Goal: Obtain resource: Obtain resource

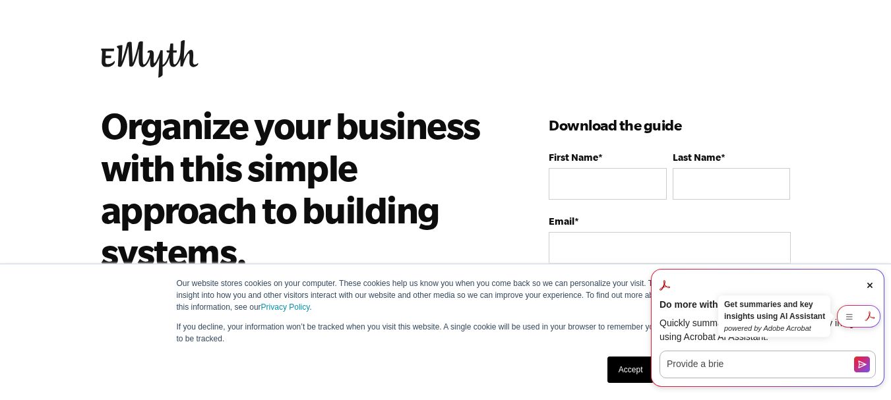
click at [866, 289] on span "Close Acrobat AI Assistant Dialog" at bounding box center [870, 286] width 12 height 12
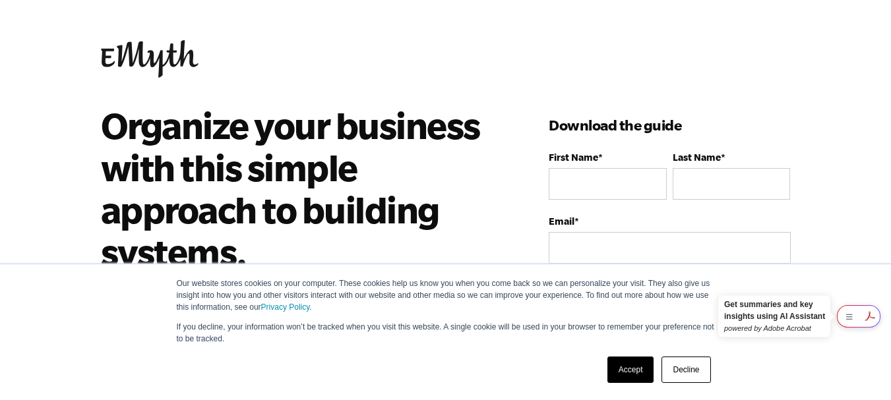
click at [684, 374] on link "Decline" at bounding box center [685, 370] width 49 height 26
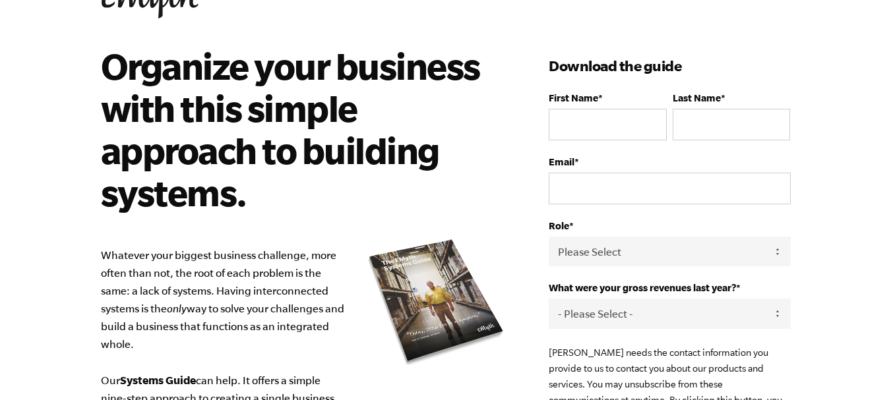
scroll to position [55, 0]
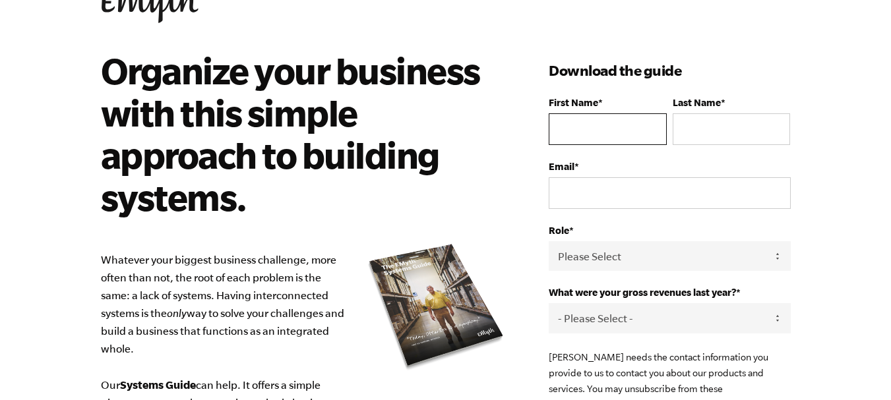
click at [593, 126] on input "First Name *" at bounding box center [606, 129] width 117 height 32
type input "[PERSON_NAME]"
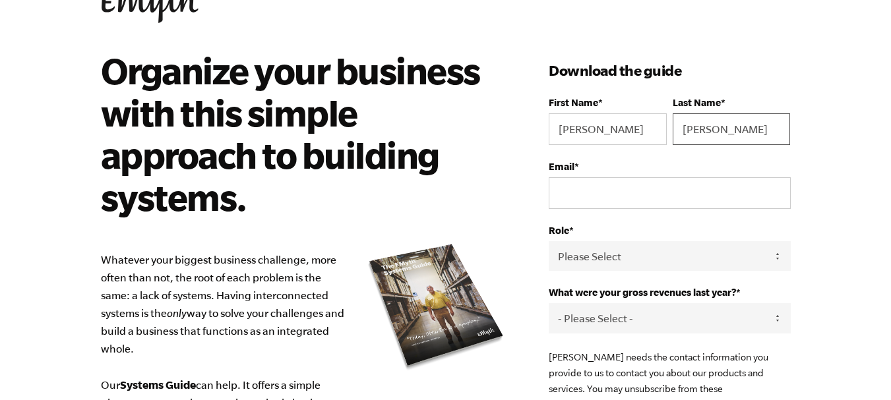
type input "[PERSON_NAME]"
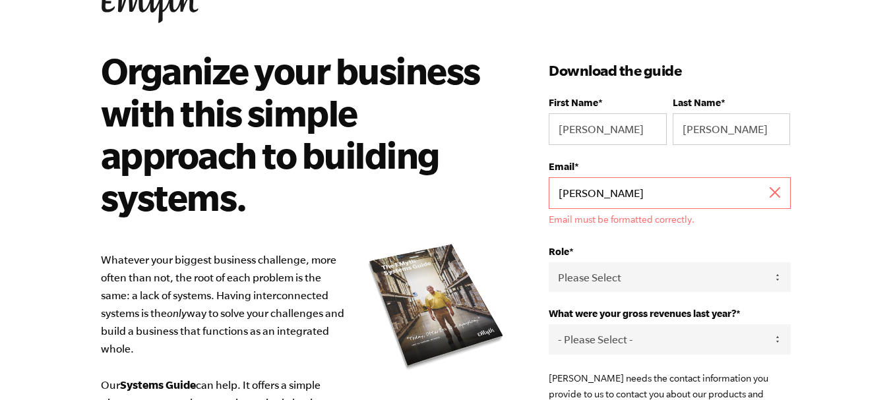
type input "[EMAIL_ADDRESS][DOMAIN_NAME]"
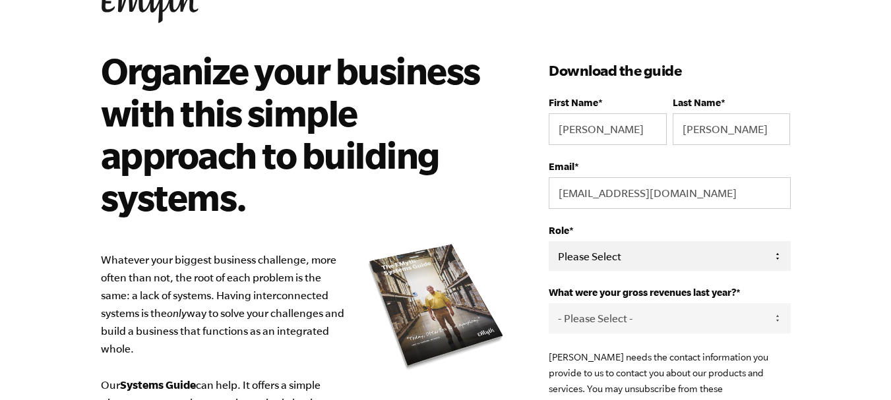
click at [649, 246] on select "Please Select Owner Partner / Co-Owner Executive Employee / Other" at bounding box center [668, 256] width 241 height 30
select select "Owner"
click at [548, 241] on select "Please Select Owner Partner / Co-Owner Executive Employee / Other" at bounding box center [668, 256] width 241 height 30
click at [618, 311] on select "- Please Select - 0-75K 76-150K 151-275K 276-500K 501-750K 751-1M 1-2.5M 2.5-5M…" at bounding box center [668, 318] width 241 height 30
select select "Ask Me Later"
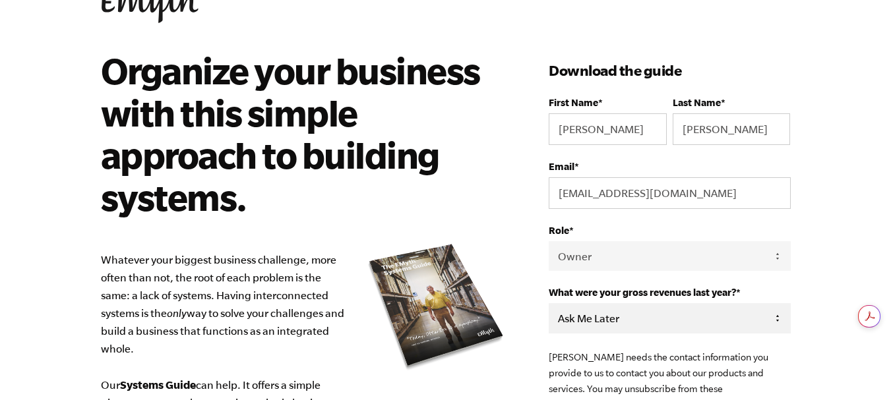
click at [548, 303] on select "- Please Select - 0-75K 76-150K 151-275K 276-500K 501-750K 751-1M 1-2.5M 2.5-5M…" at bounding box center [668, 318] width 241 height 30
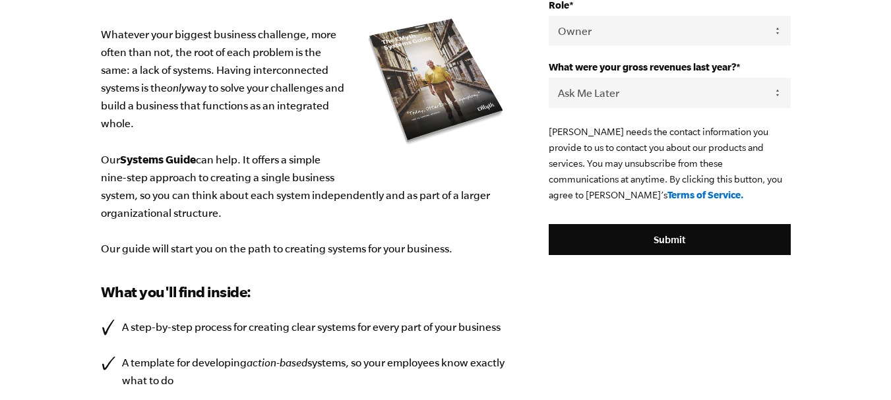
scroll to position [285, 0]
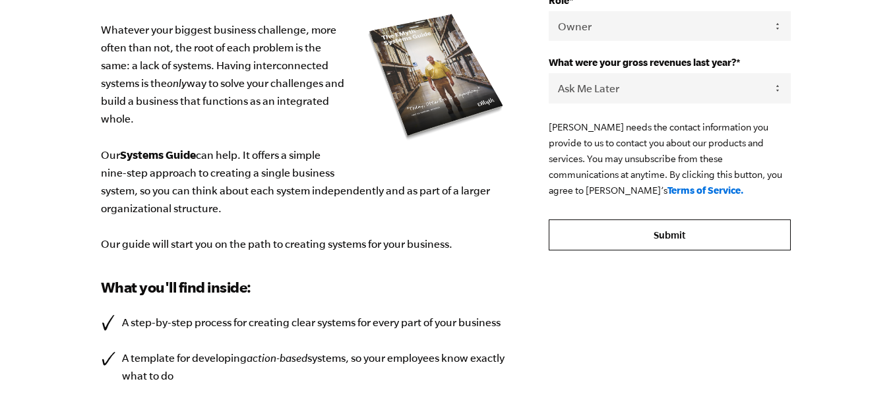
click at [715, 226] on input "Submit" at bounding box center [668, 236] width 241 height 32
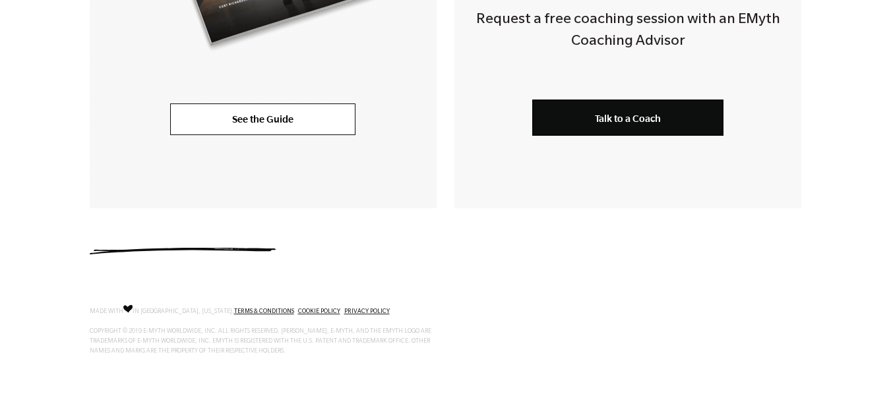
scroll to position [396, 0]
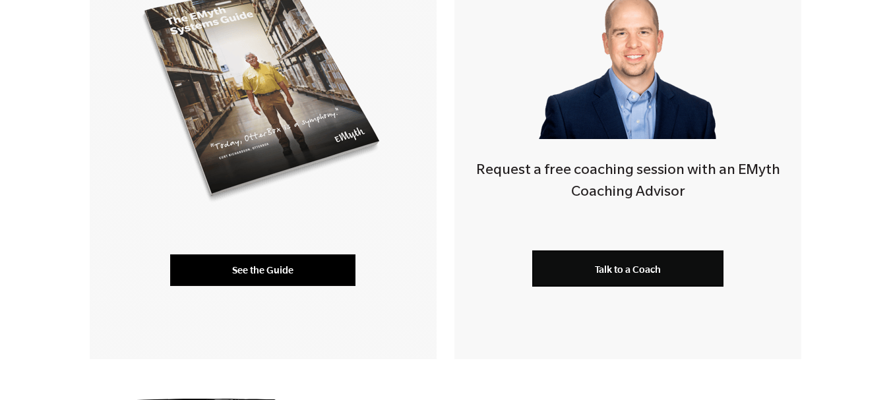
click at [304, 272] on link "See the Guide" at bounding box center [262, 270] width 185 height 32
